Goal: Information Seeking & Learning: Learn about a topic

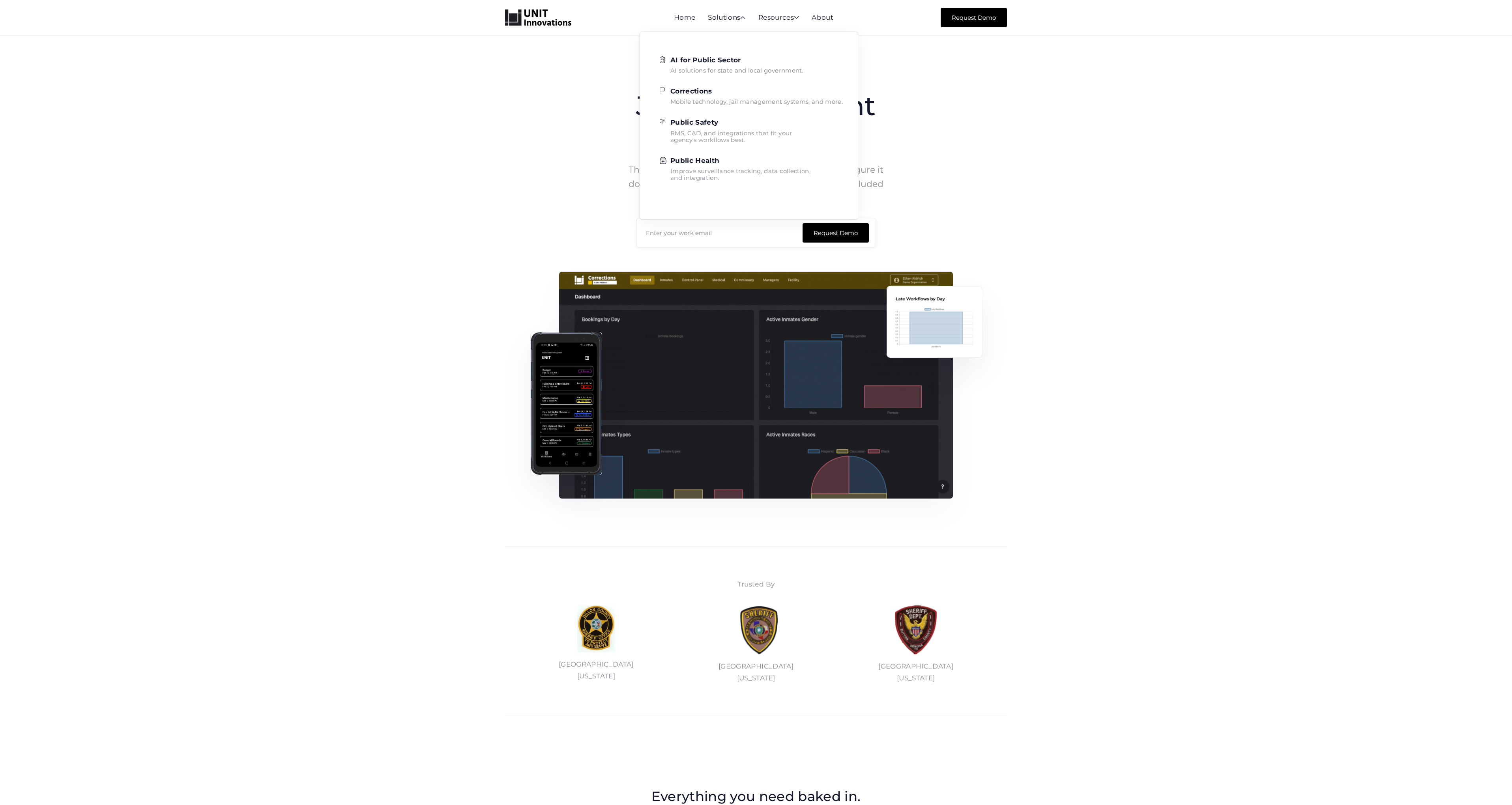
click at [697, 94] on strong "Corrections" at bounding box center [690, 91] width 41 height 8
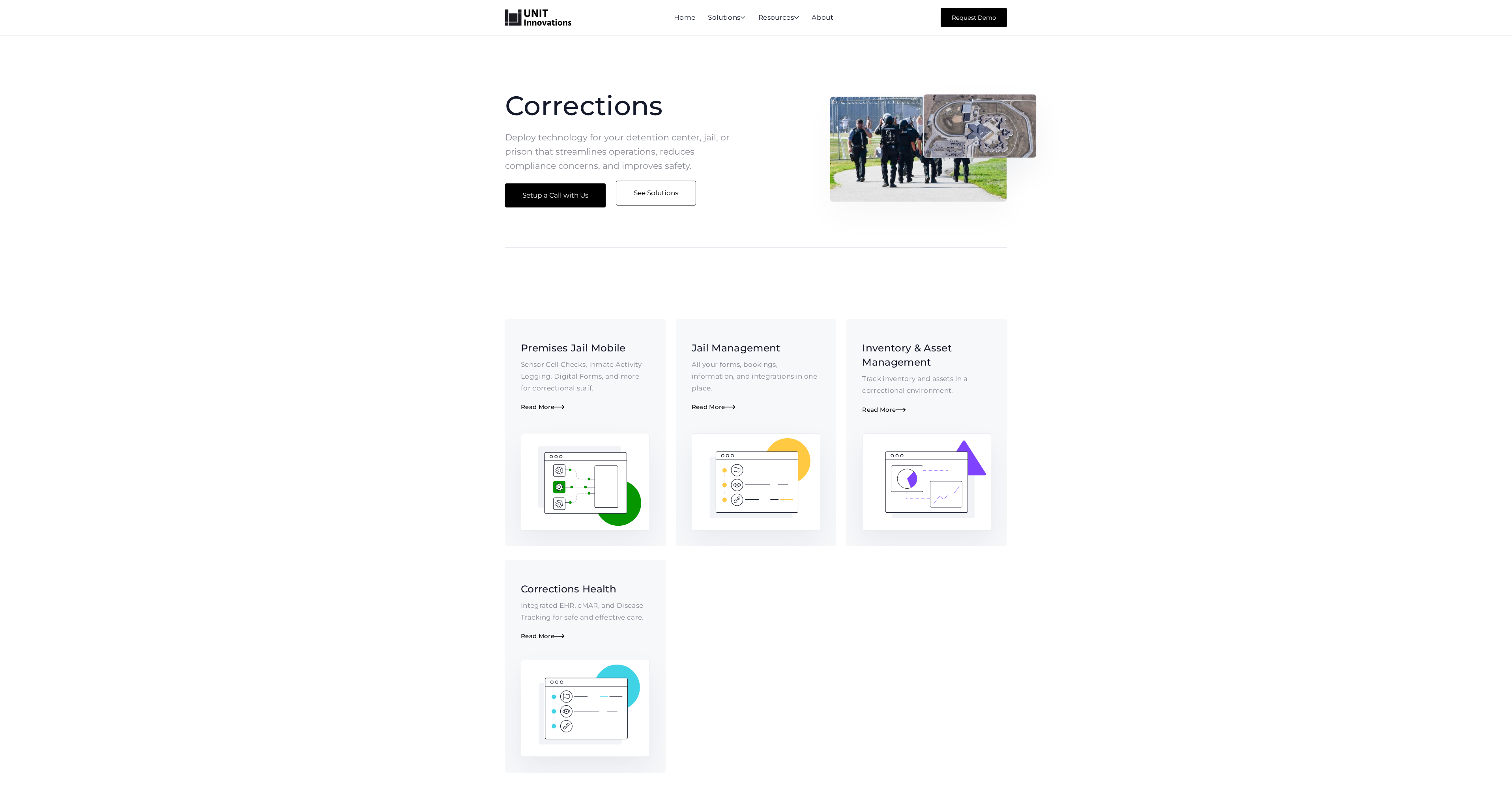
click at [661, 199] on link "See Solutions" at bounding box center [656, 193] width 80 height 25
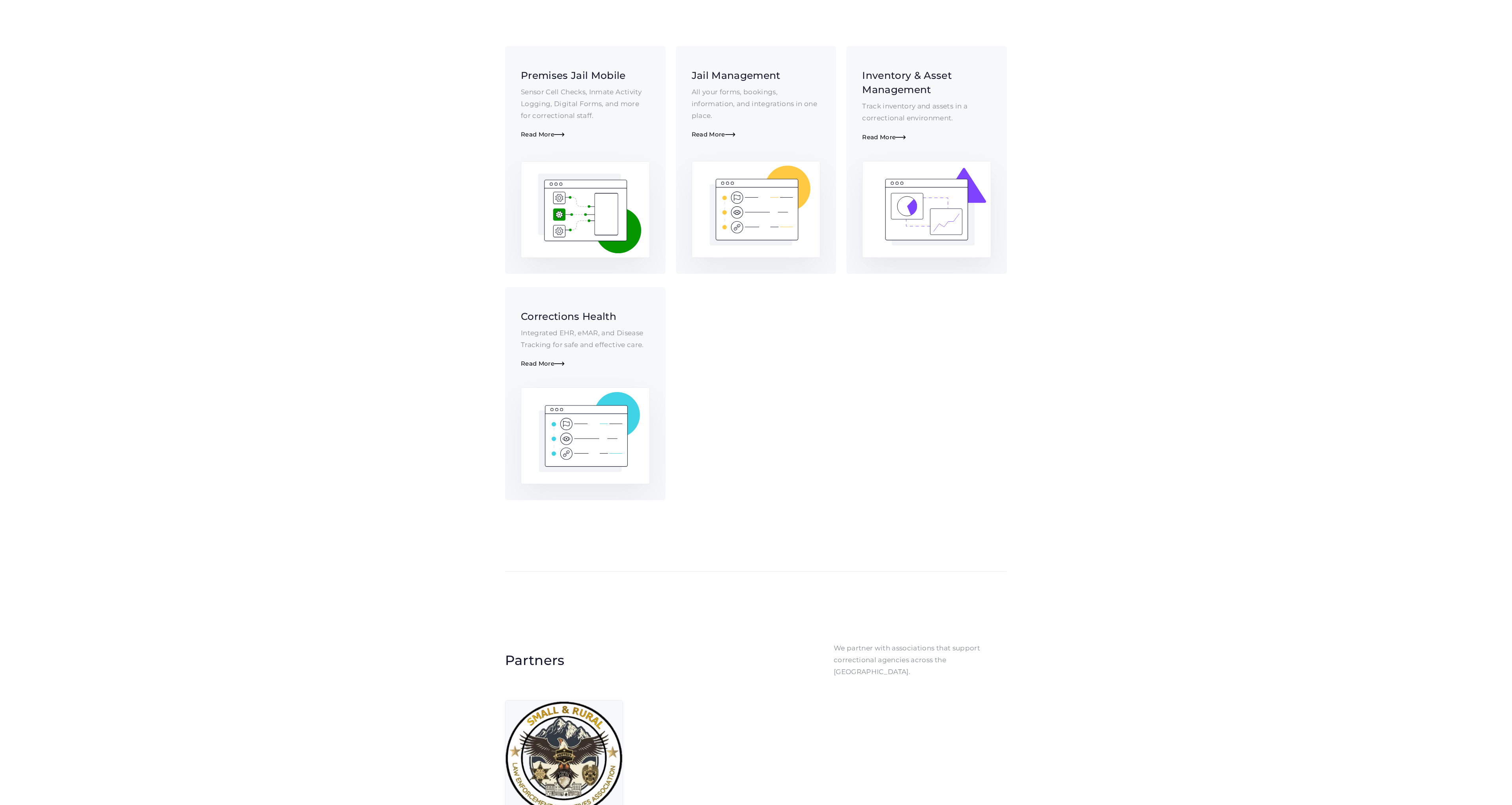
scroll to position [272, 0]
click at [721, 134] on div "Read More " at bounding box center [756, 135] width 129 height 8
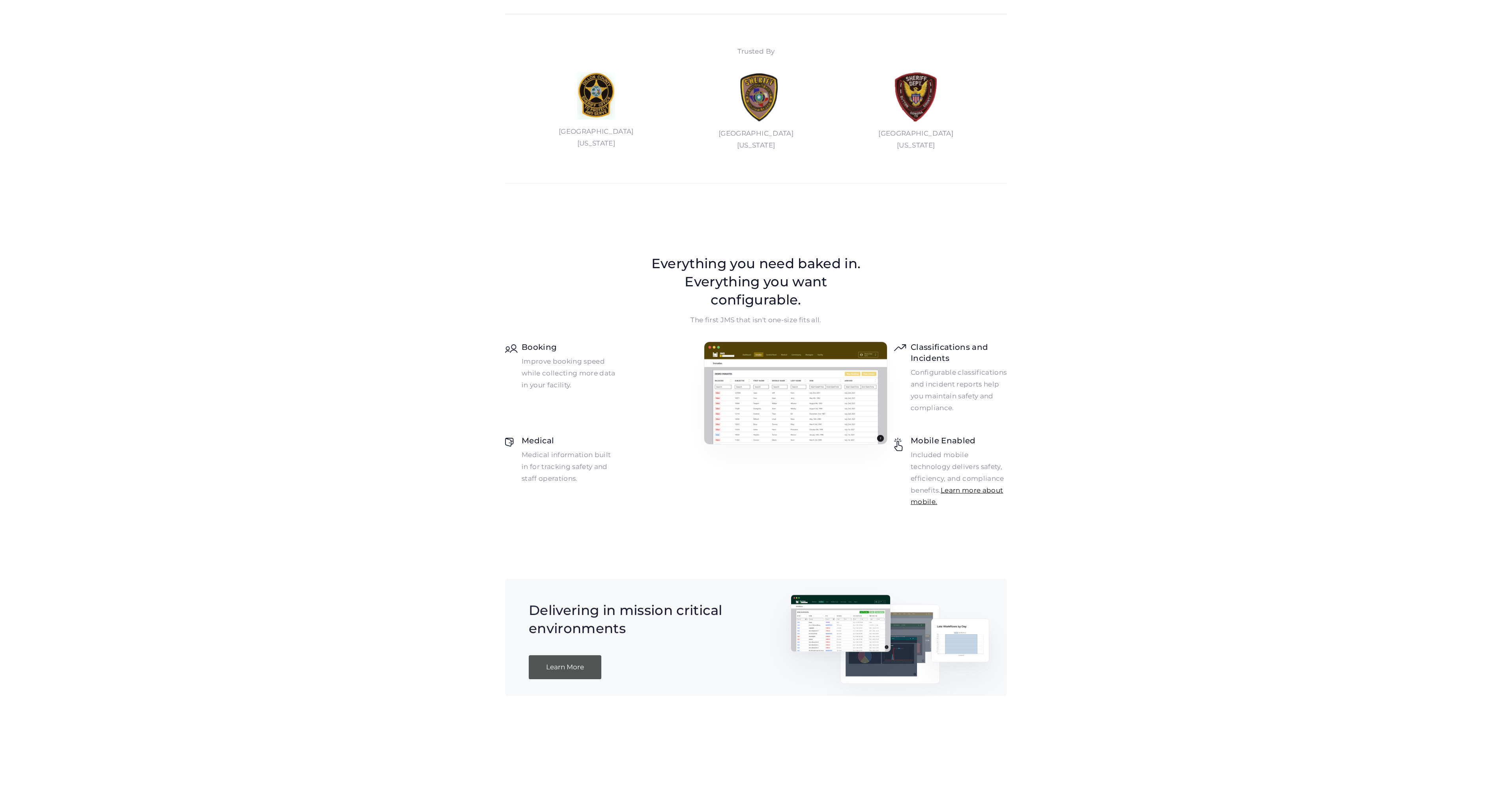
scroll to position [603, 0]
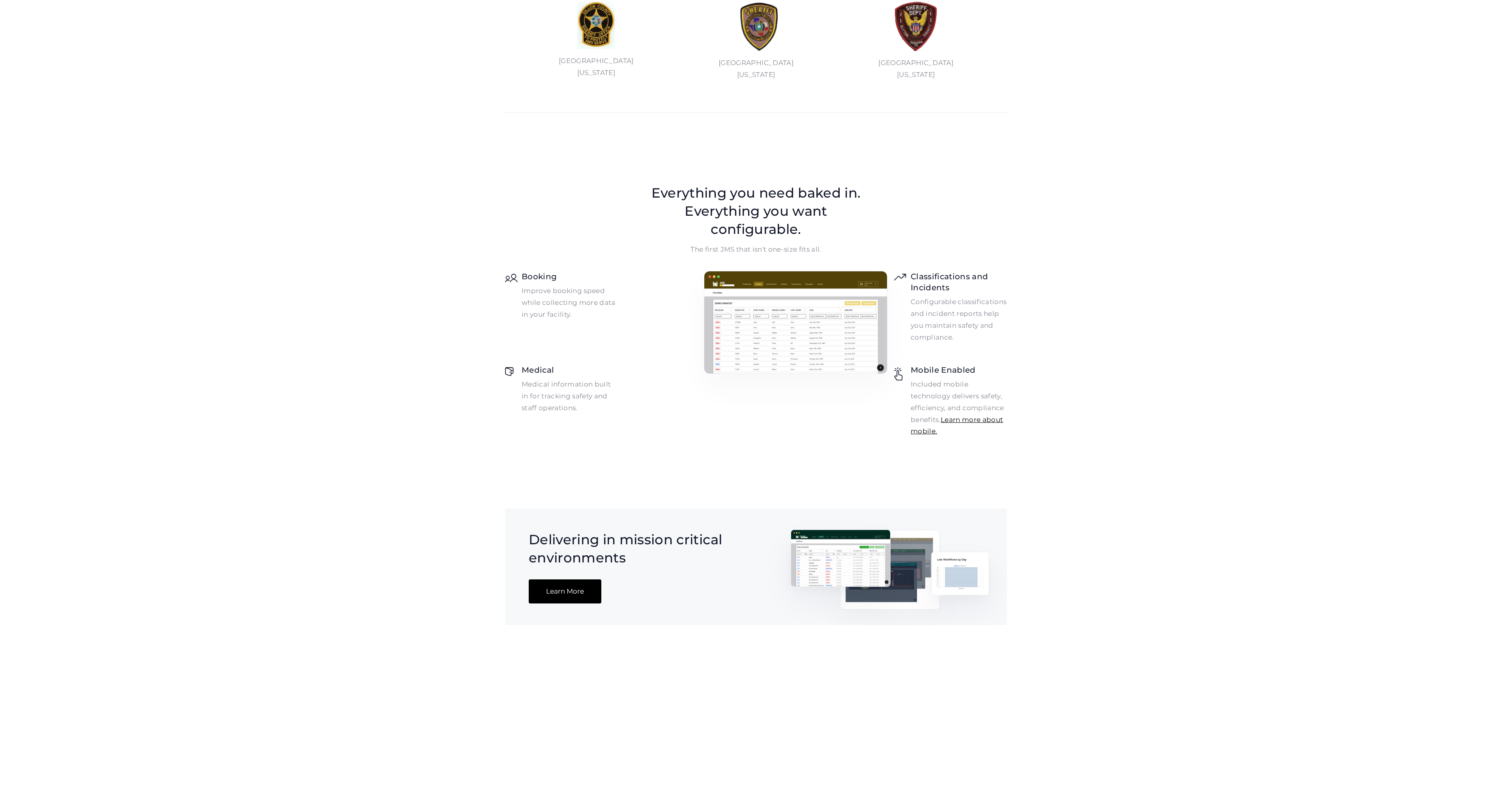
click at [808, 324] on img at bounding box center [795, 322] width 184 height 102
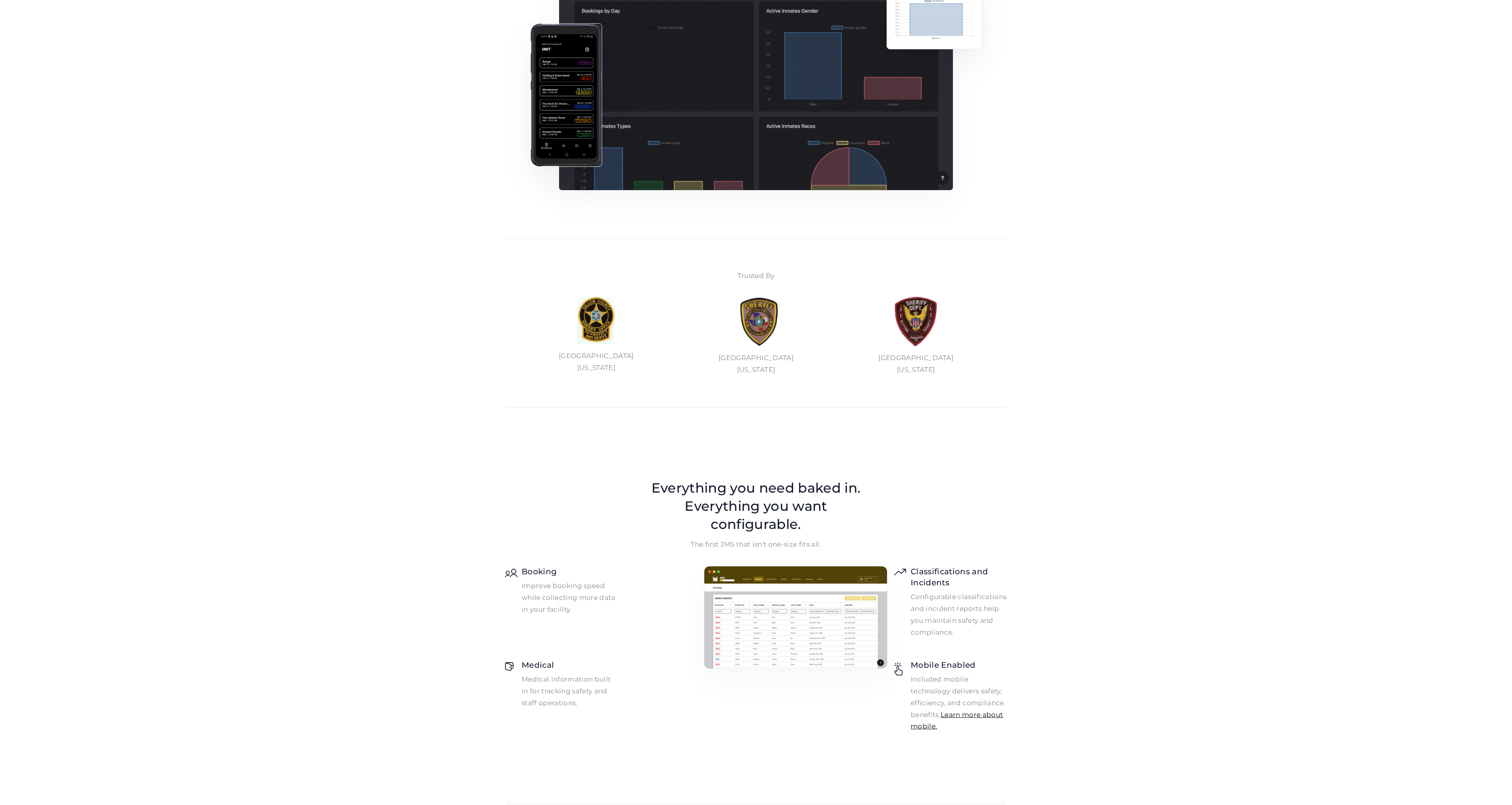
scroll to position [0, 0]
